Goal: Transaction & Acquisition: Purchase product/service

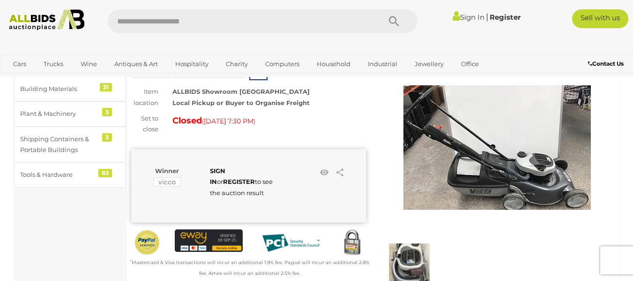
scroll to position [47, 0]
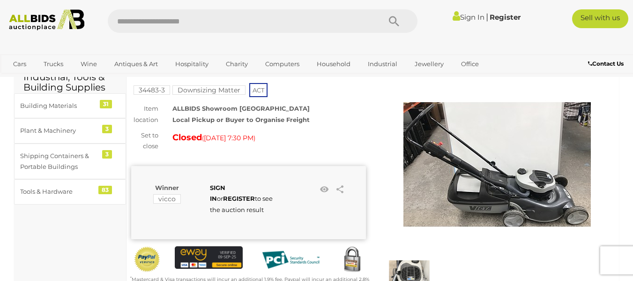
click at [524, 186] on img at bounding box center [496, 163] width 187 height 187
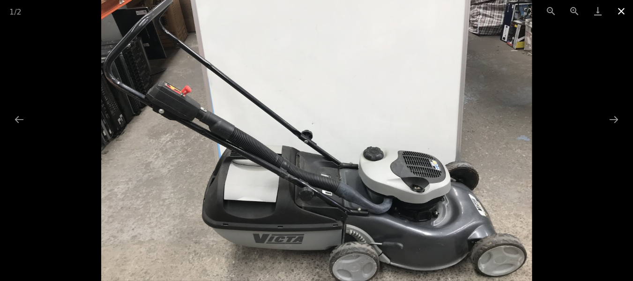
click at [622, 13] on button "Close gallery" at bounding box center [620, 11] width 23 height 22
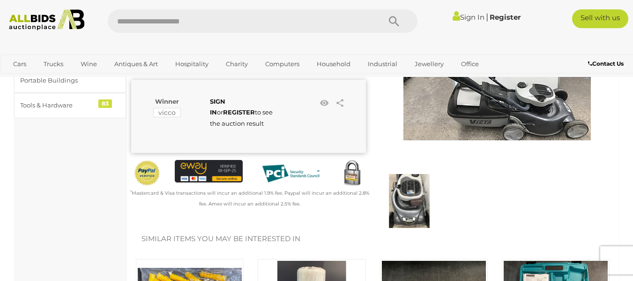
scroll to position [141, 0]
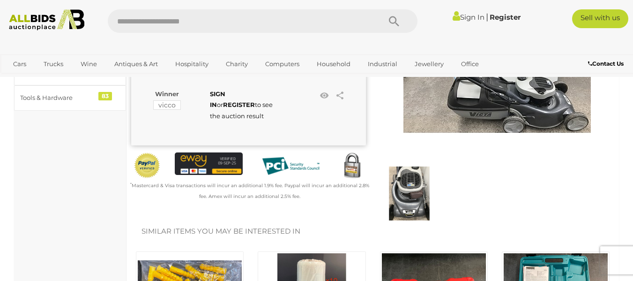
click at [410, 193] on img at bounding box center [409, 193] width 54 height 54
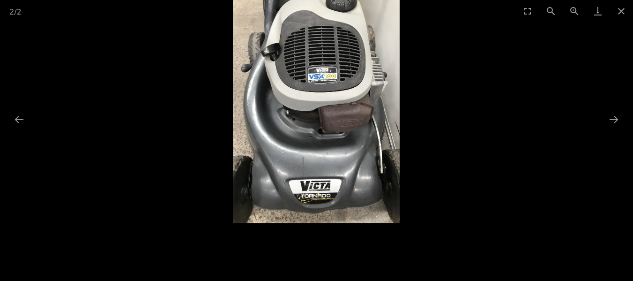
scroll to position [134, 0]
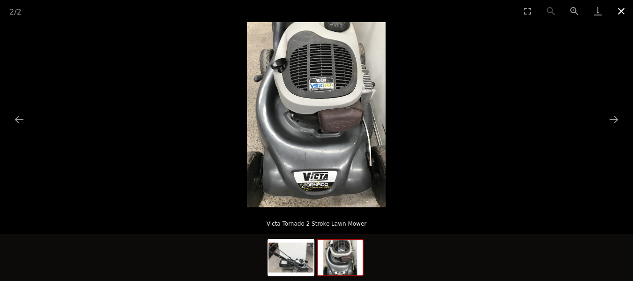
click at [620, 12] on button "Close gallery" at bounding box center [620, 11] width 23 height 22
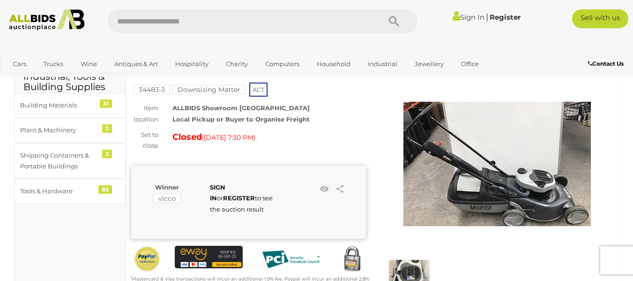
scroll to position [47, 0]
